Goal: Task Accomplishment & Management: Manage account settings

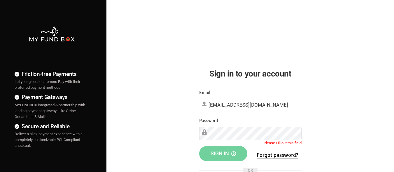
scroll to position [29, 0]
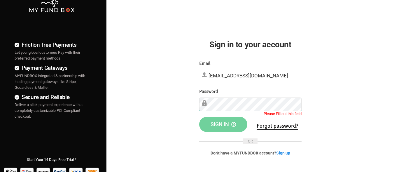
click at [110, 123] on div "Friction-free Payments Let your global customers Pay with their preferred payme…" at bounding box center [197, 120] width 400 height 299
click at [250, 95] on div "Password Please Fill out this field" at bounding box center [250, 99] width 102 height 22
drag, startPoint x: 254, startPoint y: 97, endPoint x: 140, endPoint y: 85, distance: 113.8
click at [134, 91] on div "Friction-free Payments Let your global customers Pay with their preferred payme…" at bounding box center [197, 120] width 400 height 299
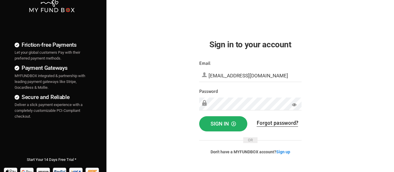
click at [205, 119] on button "Sign in" at bounding box center [223, 123] width 48 height 15
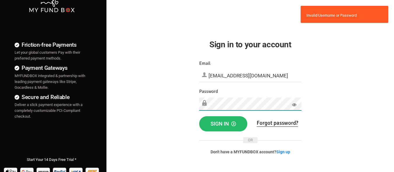
click at [75, 117] on div "Friction-free Payments Let your global customers Pay with their preferred payme…" at bounding box center [197, 120] width 400 height 299
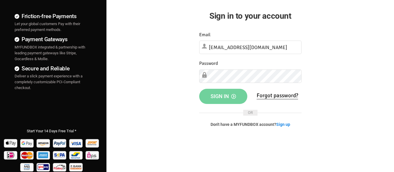
scroll to position [58, 0]
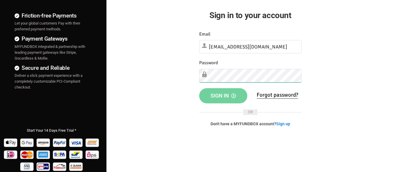
click at [31, 78] on div "Friction-free Payments Let your global customers Pay with their preferred payme…" at bounding box center [197, 91] width 400 height 299
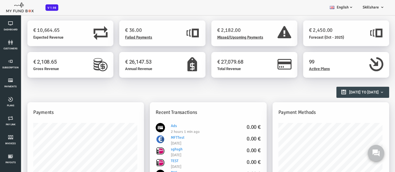
click at [26, 37] on span "Expected Revenue" at bounding box center [33, 37] width 30 height 5
click at [116, 29] on h1 "€ 36.00" at bounding box center [136, 30] width 55 height 8
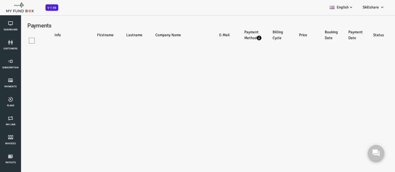
select select "100"
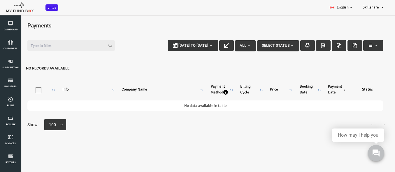
type input "15-09-2025"
type input "22-09-2025"
click at [193, 45] on b "button" at bounding box center [195, 45] width 5 height 5
click at [238, 60] on div "Filter: 15-09-2025 to 22-09-2025 All Select Status No records available" at bounding box center [190, 57] width 368 height 46
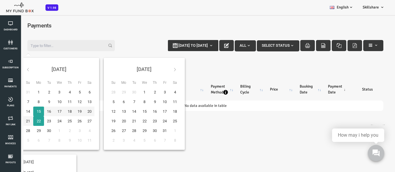
click at [176, 48] on button "15-09-2025 to 22-09-2025" at bounding box center [177, 45] width 50 height 11
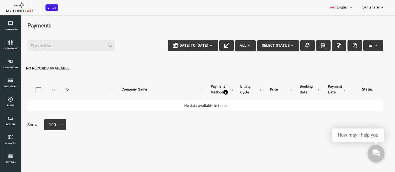
click at [215, 62] on div "Filter: 15-09-2025 to 22-09-2025 All Select Status No records available" at bounding box center [190, 57] width 368 height 46
click at [209, 46] on button "button" at bounding box center [211, 45] width 15 height 11
click at [209, 44] on icon "button" at bounding box center [211, 45] width 5 height 5
click at [227, 42] on button "All" at bounding box center [229, 45] width 21 height 11
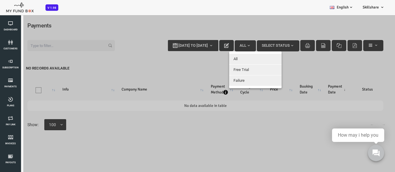
click at [258, 45] on div at bounding box center [190, 101] width 380 height 172
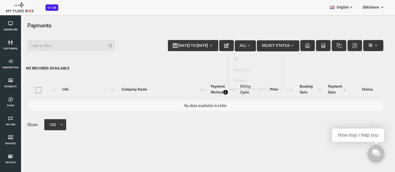
click at [269, 48] on div at bounding box center [190, 101] width 380 height 172
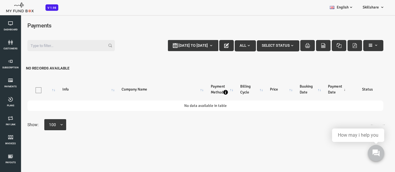
click at [269, 46] on span "Select Status" at bounding box center [262, 45] width 33 height 4
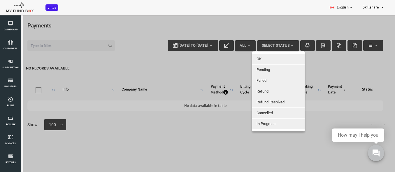
click at [307, 71] on div at bounding box center [190, 101] width 380 height 172
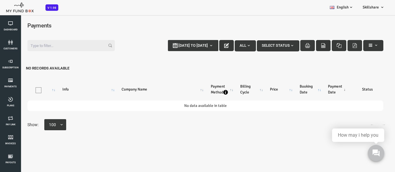
click at [306, 44] on icon "button" at bounding box center [308, 45] width 5 height 5
click at [360, 48] on button "button" at bounding box center [358, 45] width 20 height 11
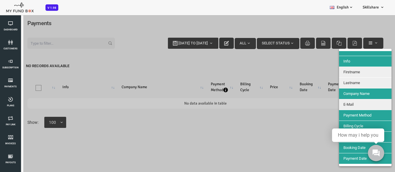
scroll to position [3, 0]
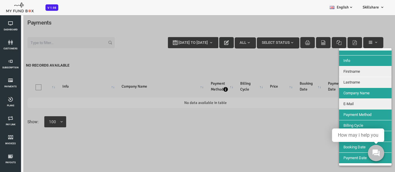
click at [337, 71] on span "Firstname" at bounding box center [336, 71] width 17 height 4
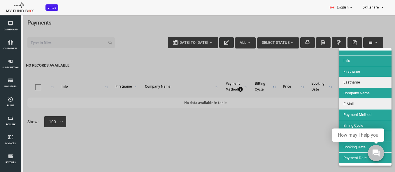
click at [341, 69] on span "Firstname" at bounding box center [336, 71] width 17 height 4
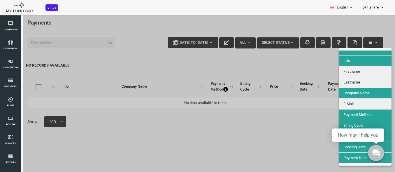
click at [126, 29] on div at bounding box center [190, 101] width 380 height 172
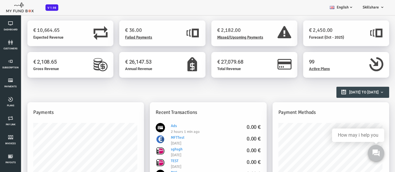
scroll to position [0, 0]
click at [137, 39] on div "€ 36.00 Failed Payments" at bounding box center [136, 33] width 55 height 14
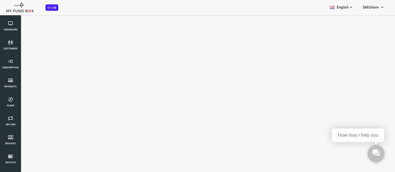
select select "100"
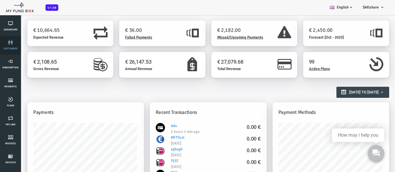
click at [8, 46] on link "customers" at bounding box center [11, 45] width 18 height 19
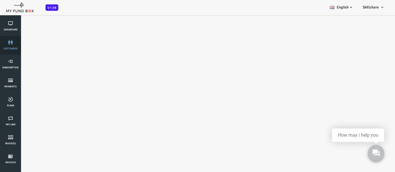
select select "100"
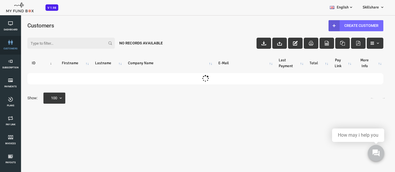
click at [8, 44] on icon at bounding box center [11, 42] width 18 height 5
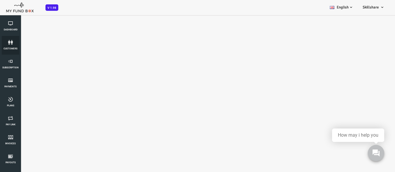
select select "100"
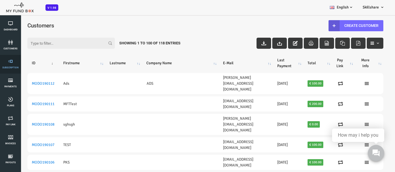
click at [8, 64] on link "Subscription" at bounding box center [11, 64] width 18 height 19
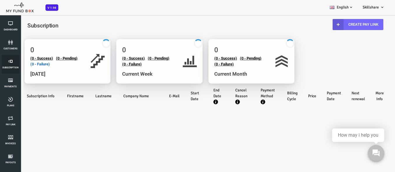
select select "100"
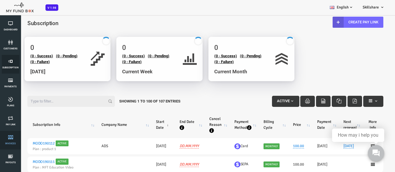
scroll to position [3, 0]
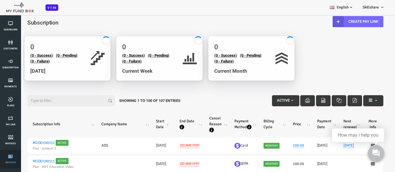
click at [8, 151] on link "Payouts" at bounding box center [11, 159] width 18 height 19
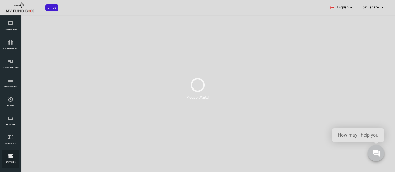
scroll to position [0, 0]
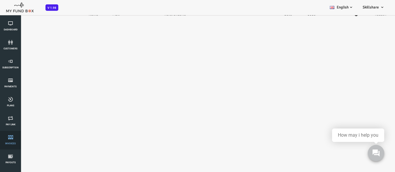
click at [11, 134] on link "Invoices" at bounding box center [11, 140] width 18 height 19
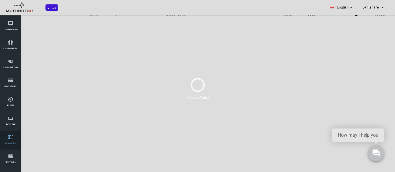
select select "100"
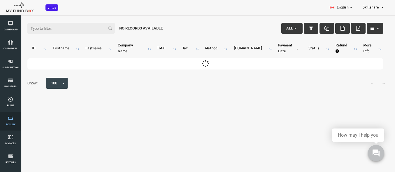
click at [0, 0] on span "Pay Link" at bounding box center [0, 0] width 0 height 0
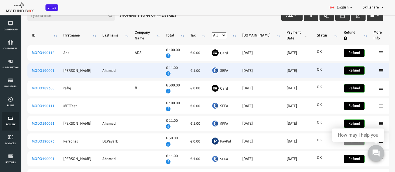
scroll to position [14, 0]
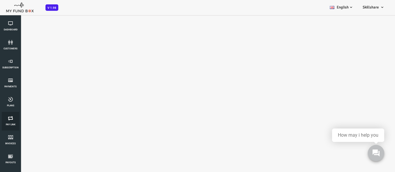
select select "100"
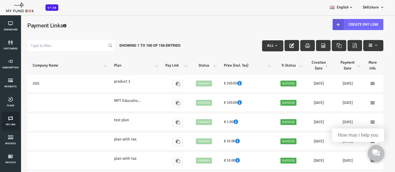
scroll to position [0, 0]
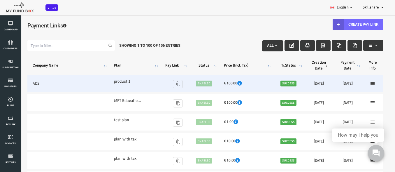
click at [357, 83] on ul at bounding box center [357, 83] width 11 height 5
click at [355, 84] on icon at bounding box center [357, 83] width 5 height 5
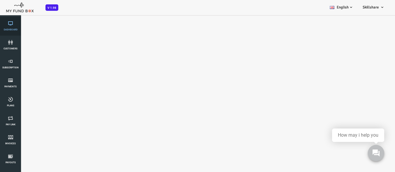
select select "100"
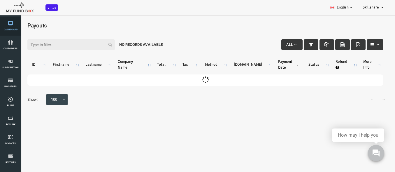
click at [16, 20] on link "Dashboard" at bounding box center [11, 26] width 18 height 19
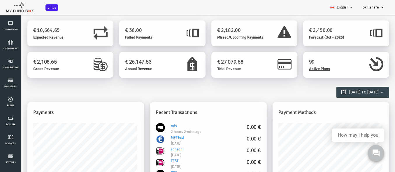
click at [24, 78] on div "Dashboard customers Subscription Payments Plans Tax Setup Pay Link Invoices Pay…" at bounding box center [14, 102] width 29 height 204
click at [15, 96] on link "Plans" at bounding box center [11, 102] width 18 height 19
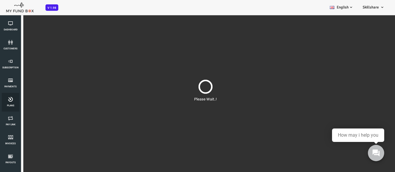
scroll to position [16, 0]
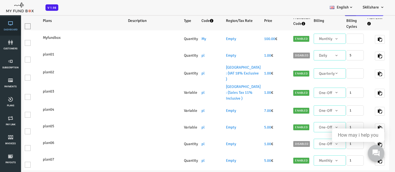
click at [13, 22] on icon at bounding box center [11, 23] width 18 height 5
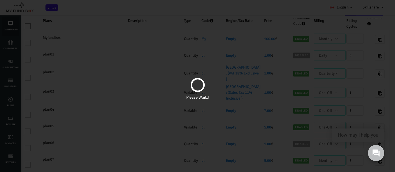
select select "100"
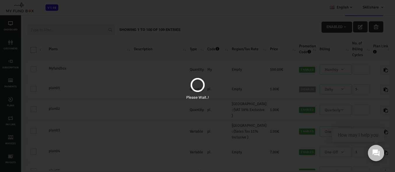
scroll to position [0, 0]
